Goal: Task Accomplishment & Management: Complete application form

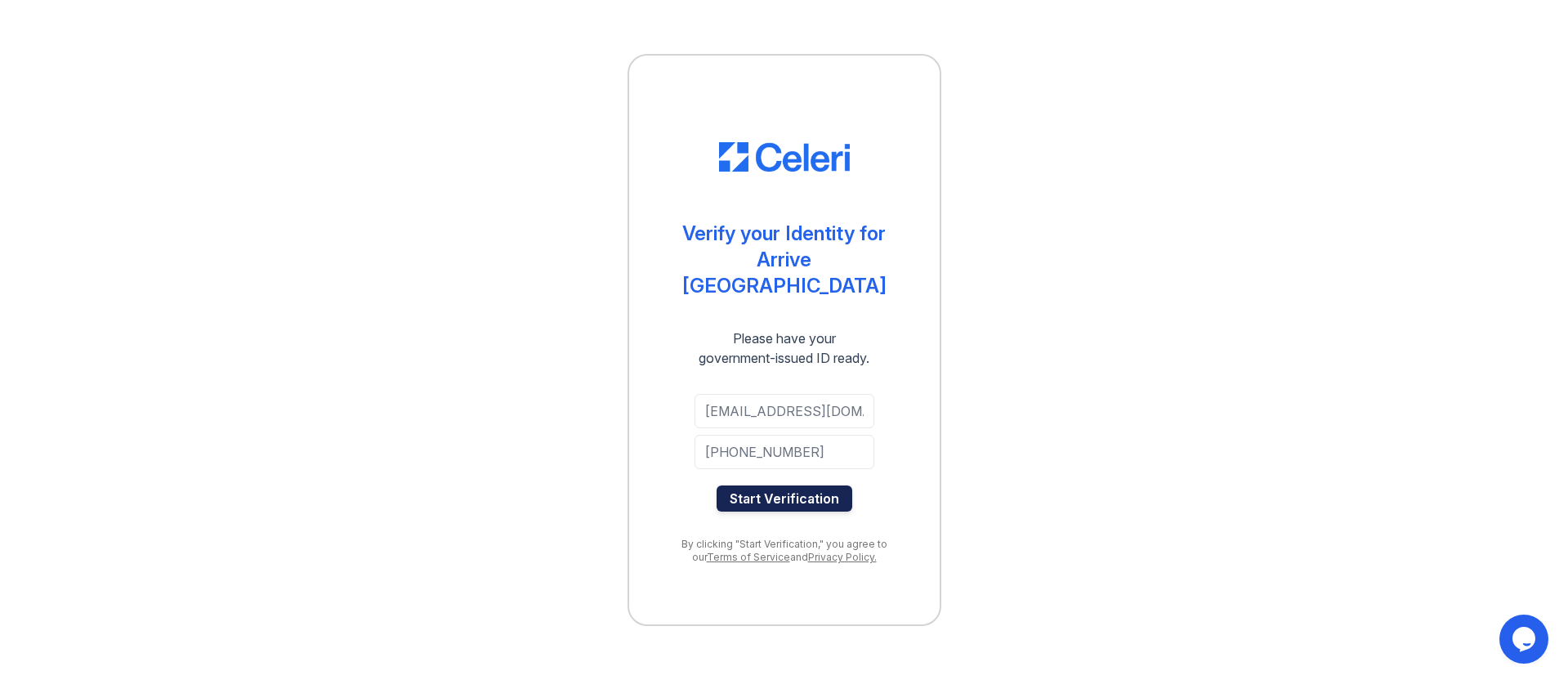
click at [749, 486] on button "Start Verification" at bounding box center [784, 498] width 135 height 27
